Goal: Information Seeking & Learning: Stay updated

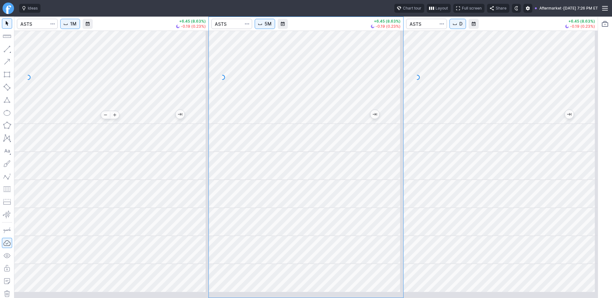
click at [117, 120] on div at bounding box center [111, 77] width 194 height 93
click at [10, 194] on button "button" at bounding box center [7, 189] width 10 height 10
